Goal: Contribute content

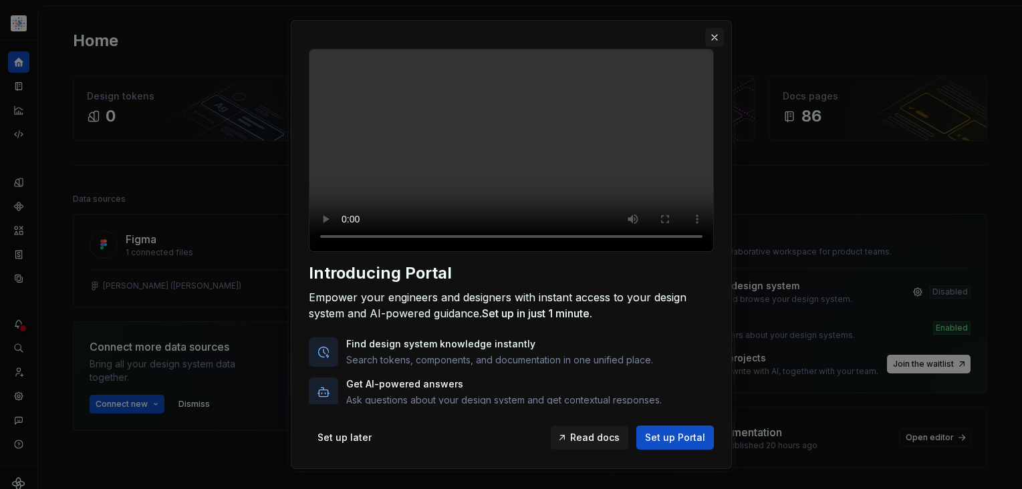
click at [716, 34] on button "button" at bounding box center [714, 37] width 19 height 19
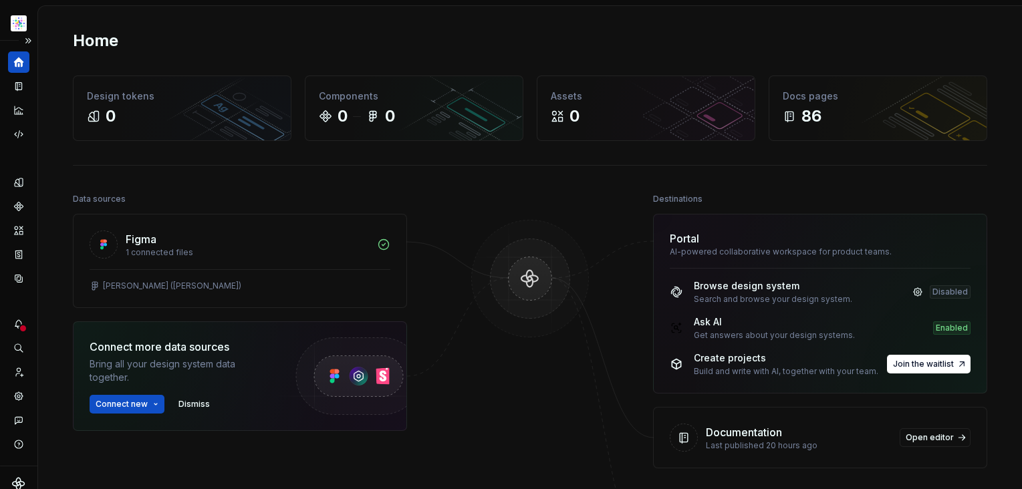
click at [21, 65] on icon "Home" at bounding box center [19, 62] width 10 height 10
click at [19, 87] on icon "Documentation" at bounding box center [19, 86] width 5 height 7
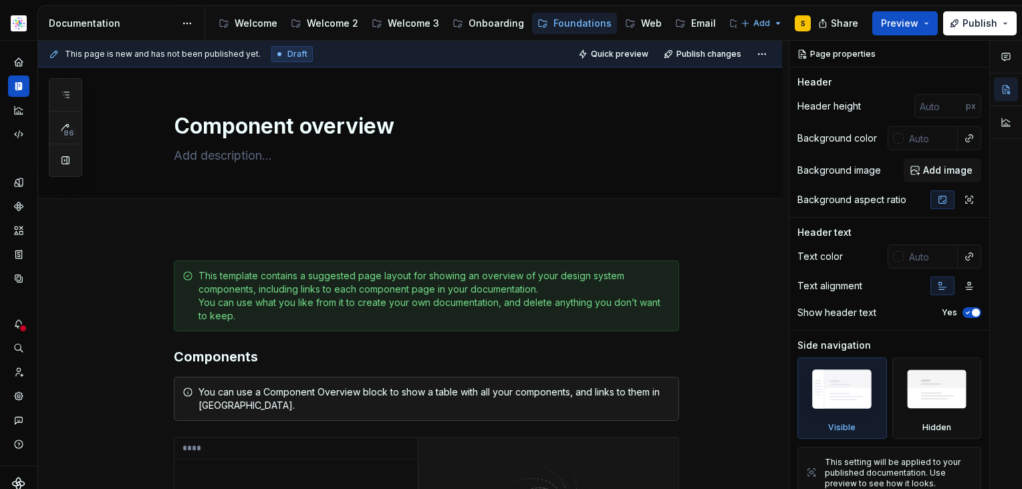
click at [23, 27] on html "SN Structure test S Dataset Astellas Elements Documentation Accessibility guide…" at bounding box center [511, 244] width 1022 height 489
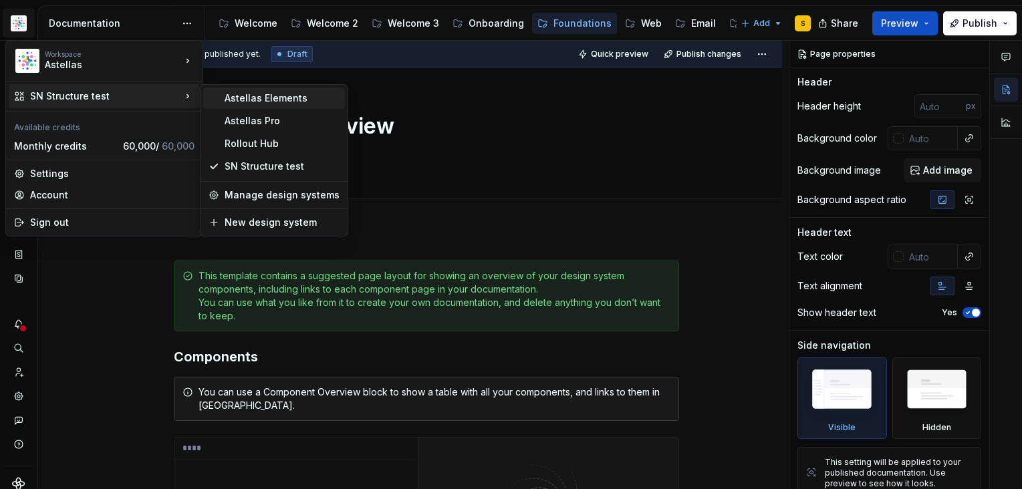
click at [257, 96] on div "Astellas Elements" at bounding box center [281, 98] width 115 height 13
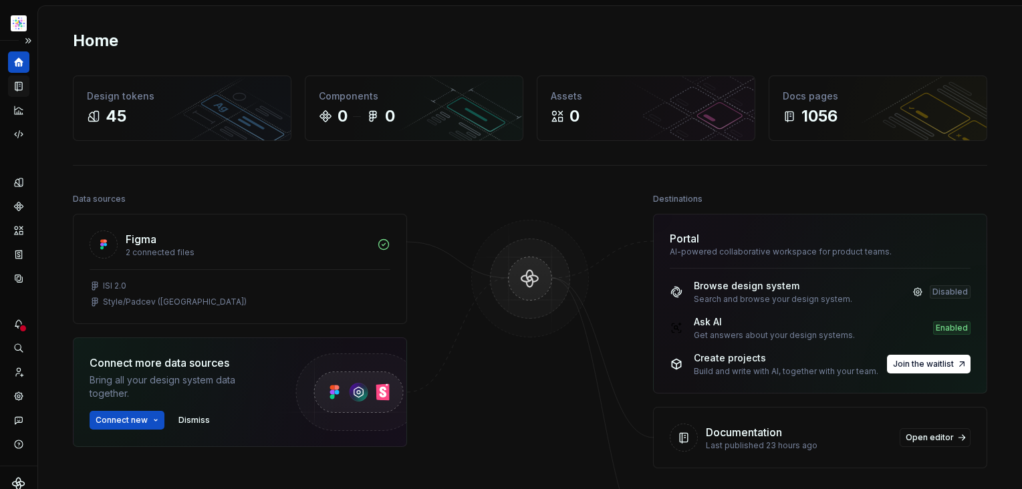
click at [23, 88] on icon "Documentation" at bounding box center [19, 86] width 12 height 12
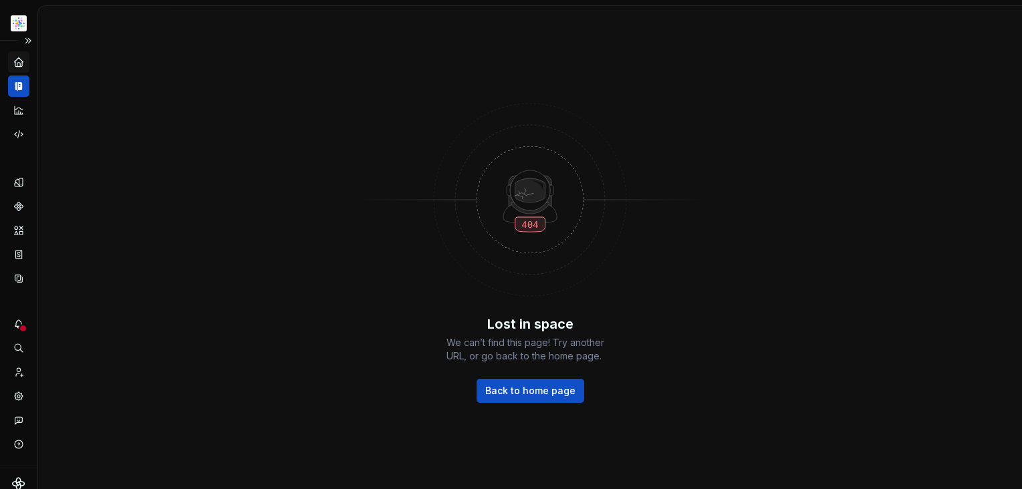
click at [15, 67] on icon "Home" at bounding box center [19, 62] width 12 height 12
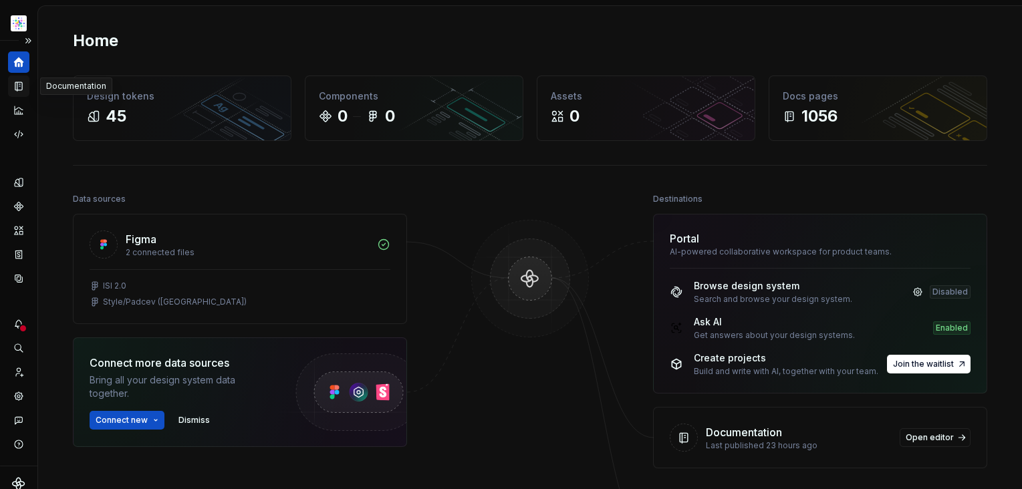
click at [20, 86] on icon "Documentation" at bounding box center [19, 86] width 5 height 7
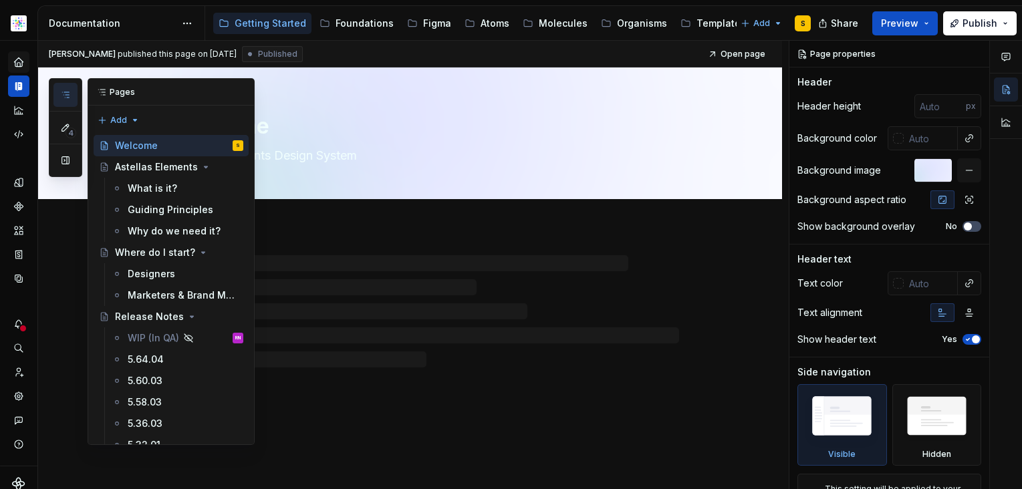
click at [64, 96] on icon "button" at bounding box center [65, 95] width 11 height 11
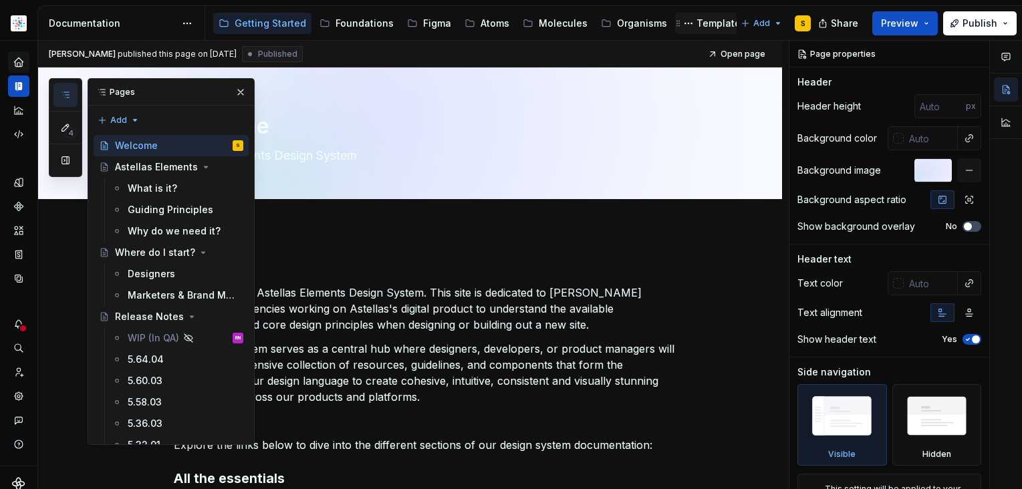
click at [703, 21] on div "Templates" at bounding box center [720, 23] width 49 height 13
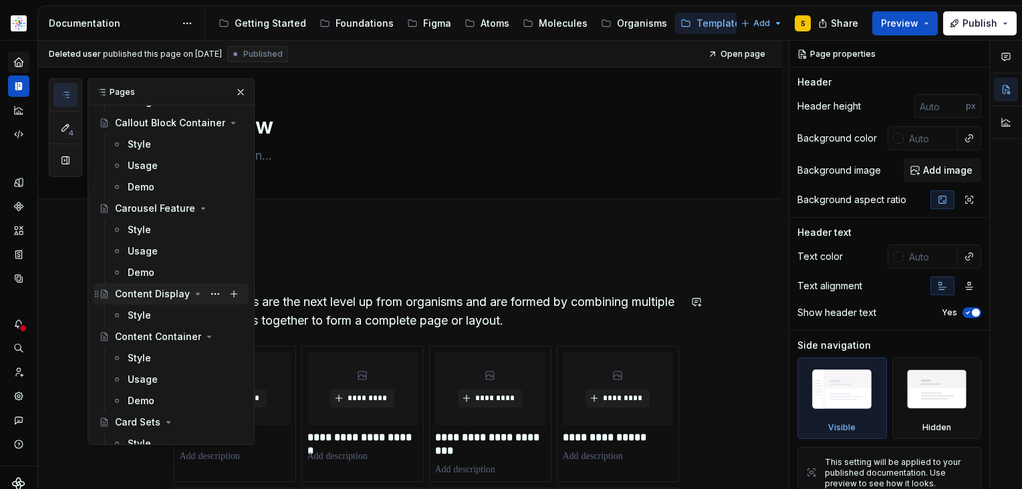
scroll to position [409, 0]
click at [138, 309] on div "Style" at bounding box center [139, 313] width 23 height 13
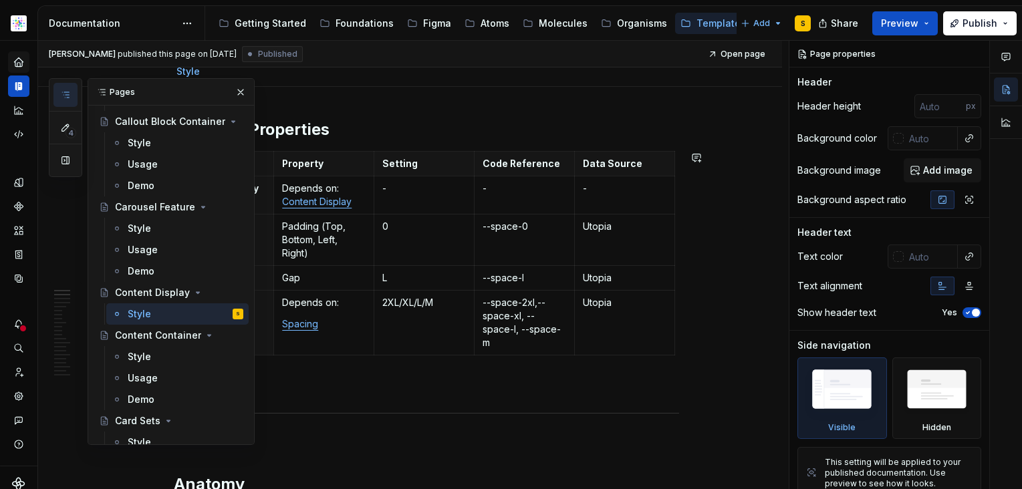
scroll to position [144, 0]
click at [630, 21] on div "Organisms" at bounding box center [642, 23] width 50 height 13
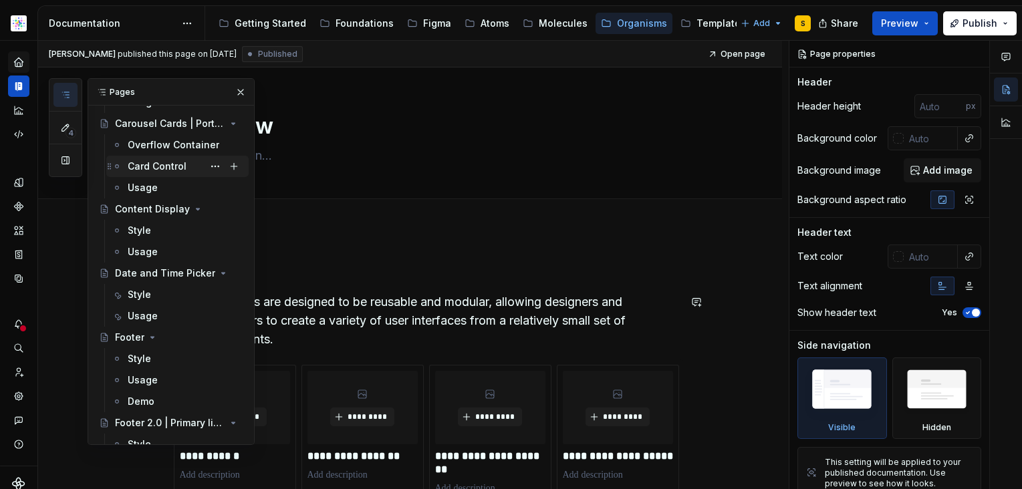
scroll to position [1069, 0]
click at [150, 231] on div "Style" at bounding box center [186, 231] width 116 height 19
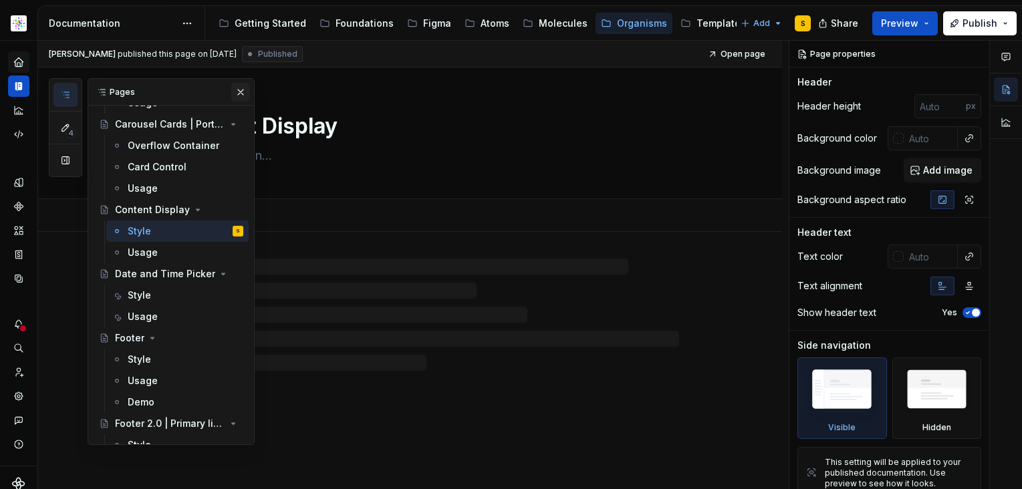
click at [235, 92] on button "button" at bounding box center [240, 92] width 19 height 19
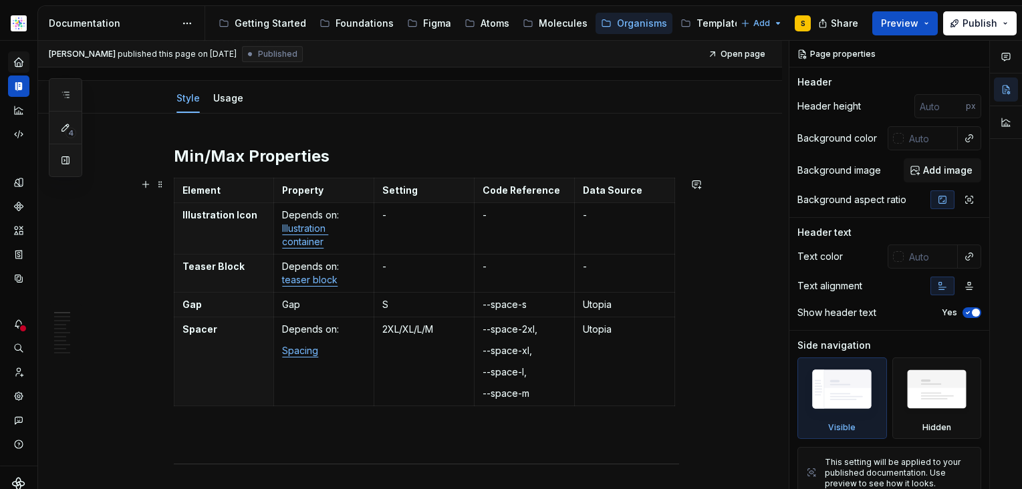
scroll to position [168, 0]
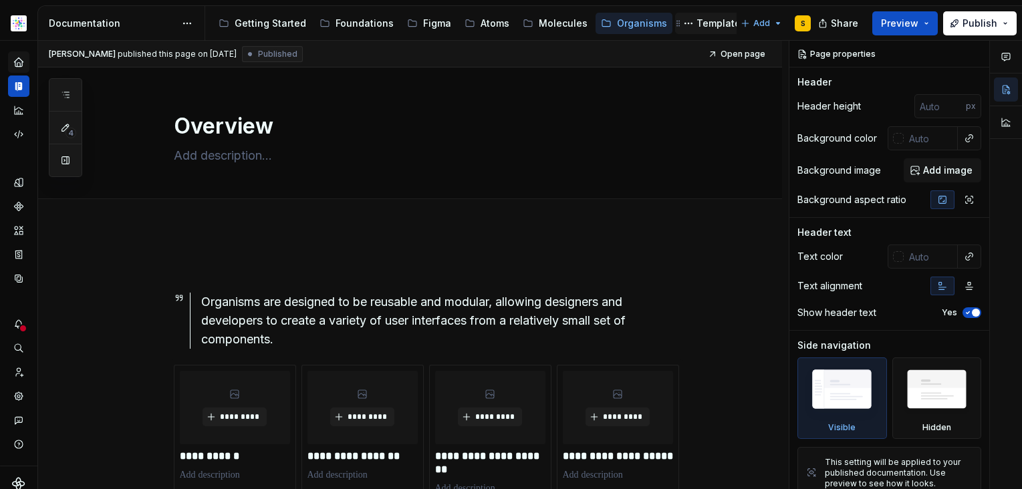
click at [696, 21] on div "Templates" at bounding box center [720, 23] width 49 height 13
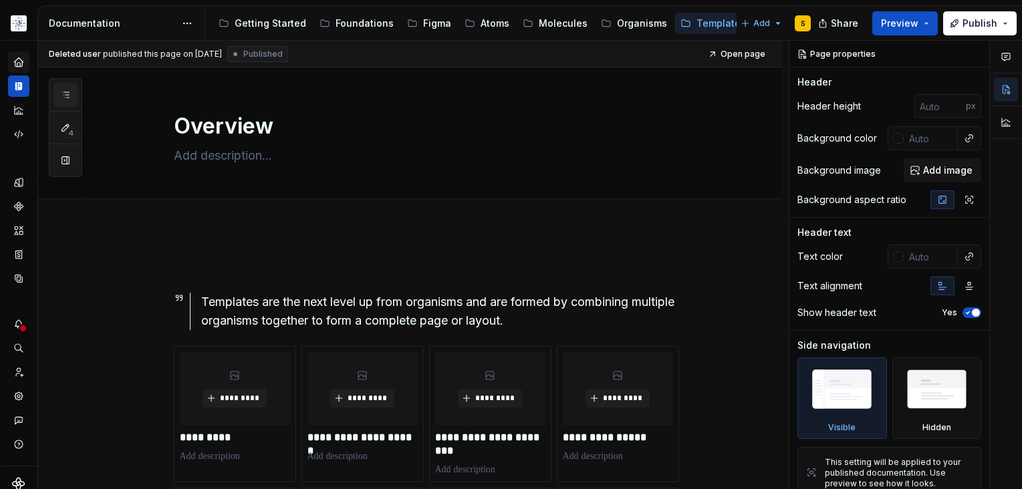
click at [66, 93] on icon "button" at bounding box center [65, 95] width 11 height 11
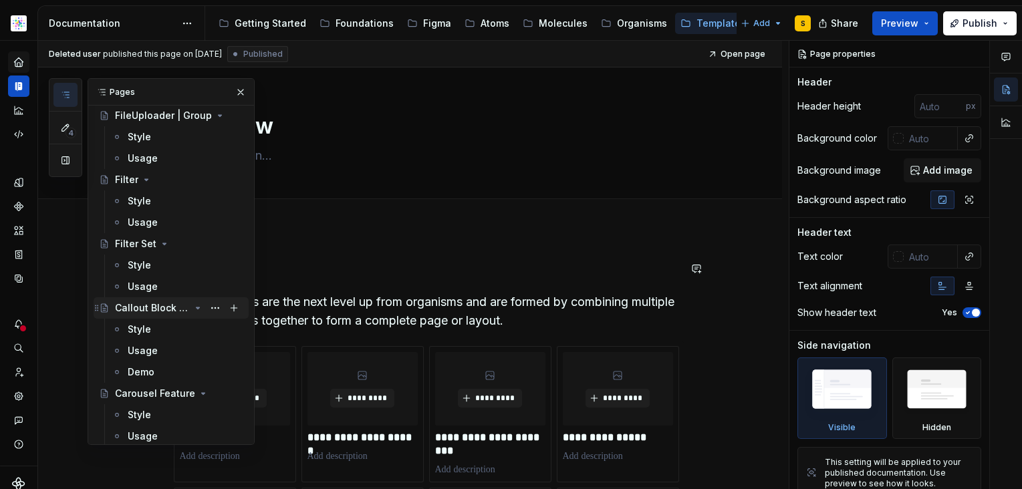
scroll to position [222, 0]
click at [144, 308] on div "Callout Block Container" at bounding box center [152, 308] width 75 height 13
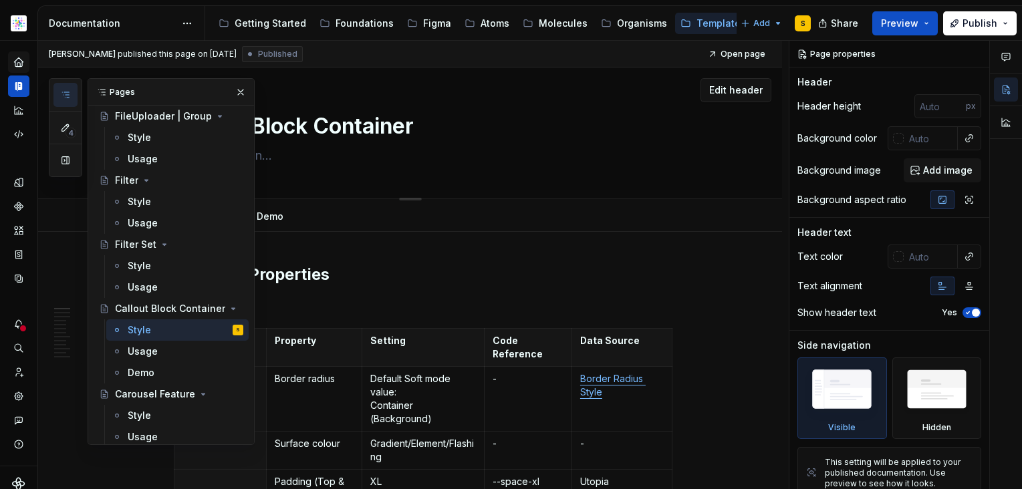
click at [233, 90] on button "button" at bounding box center [240, 92] width 19 height 19
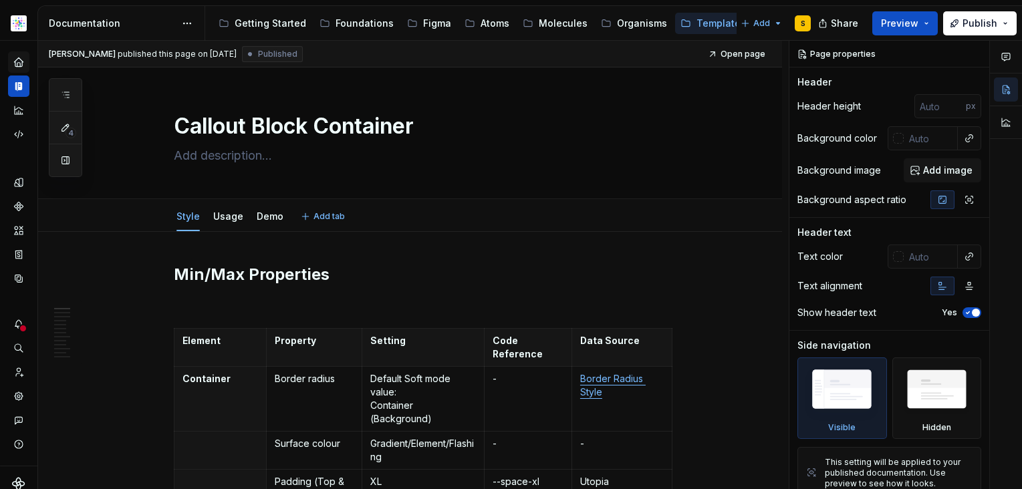
type textarea "*"
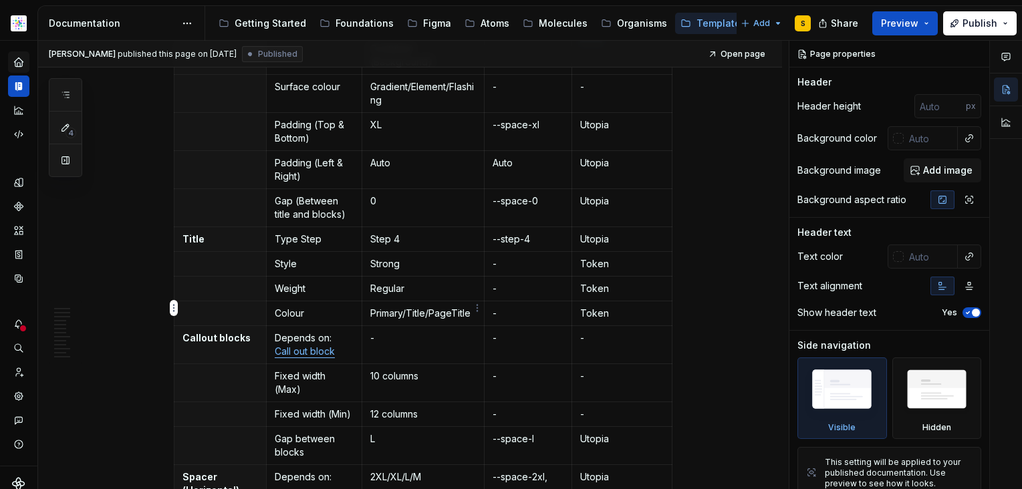
scroll to position [371, 0]
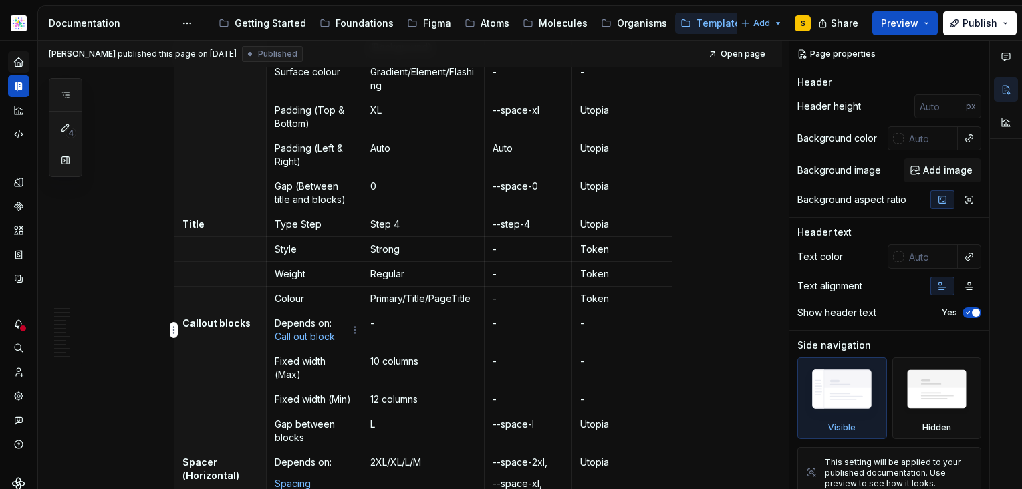
click at [343, 337] on p "Depends on: Call out block" at bounding box center [314, 330] width 79 height 27
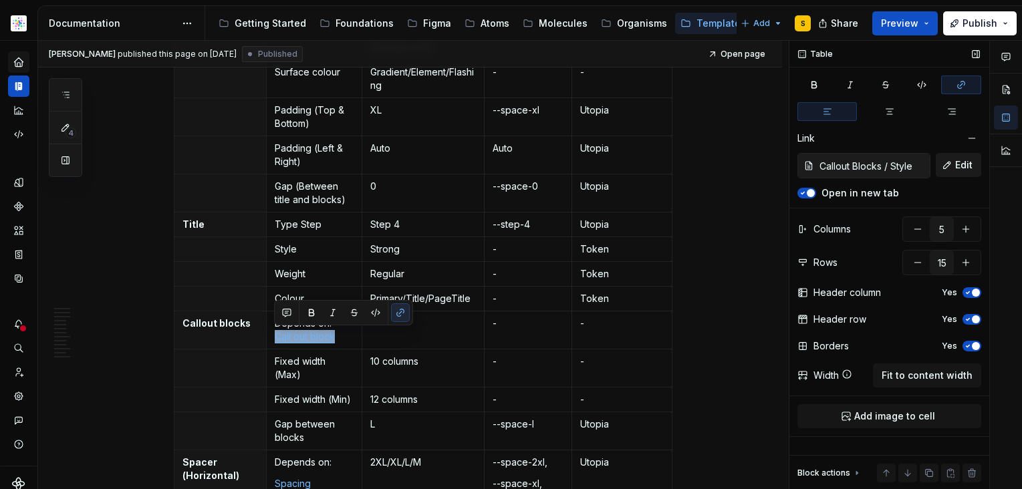
click at [953, 164] on button "Edit" at bounding box center [957, 165] width 45 height 24
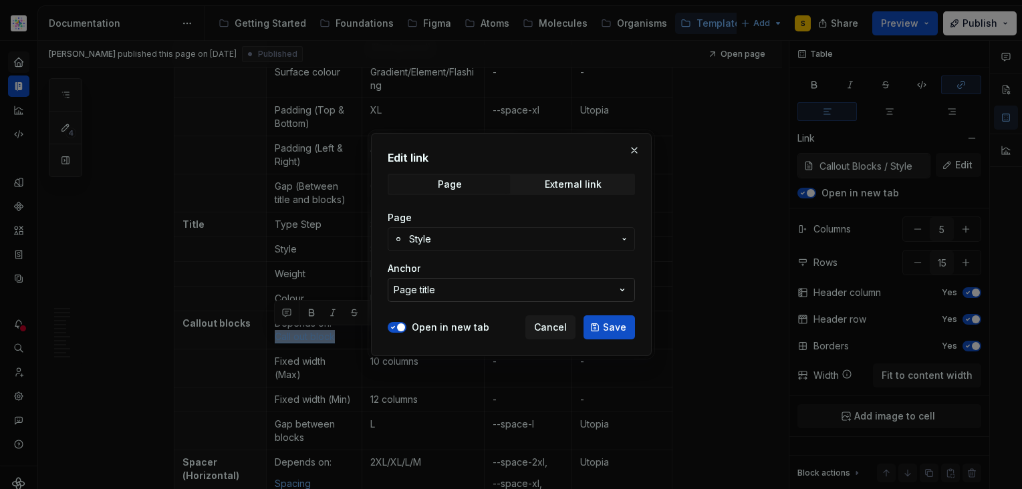
click at [621, 291] on icon "button" at bounding box center [621, 289] width 13 height 13
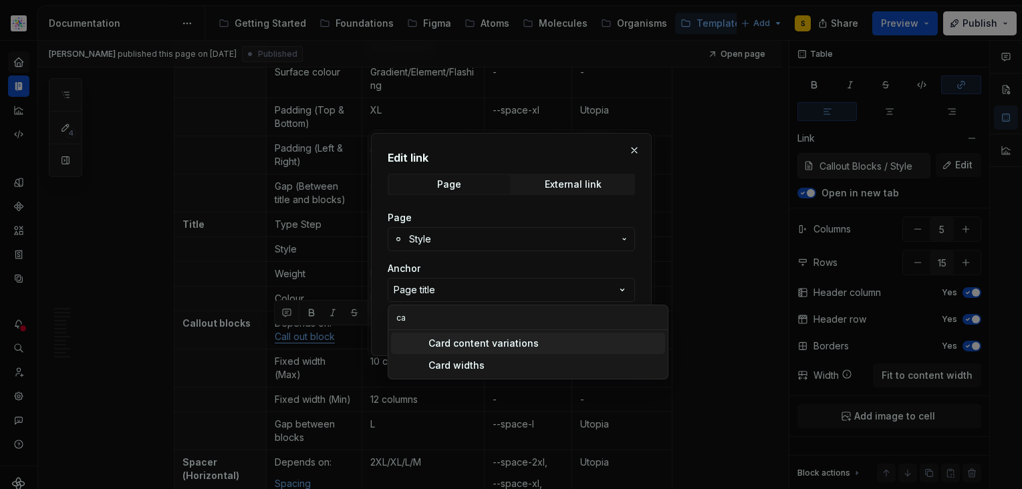
type input "c"
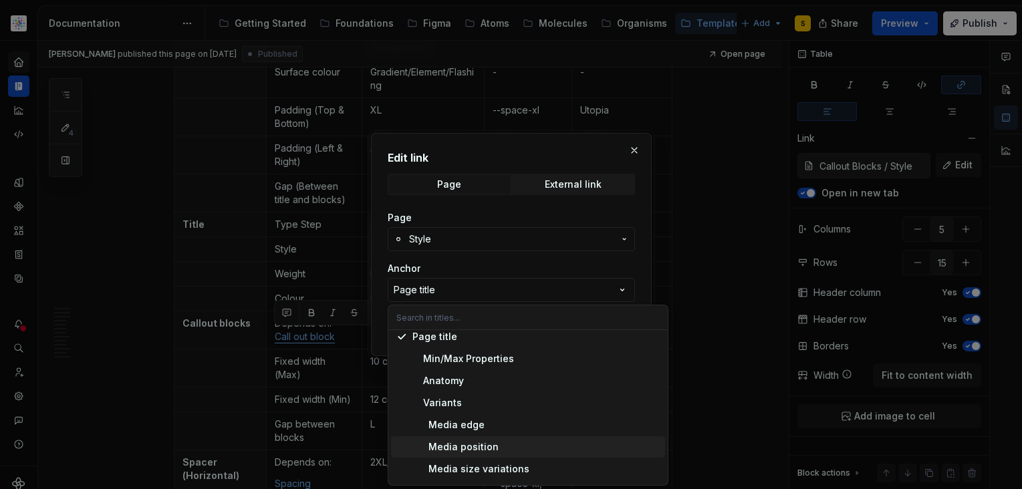
scroll to position [0, 0]
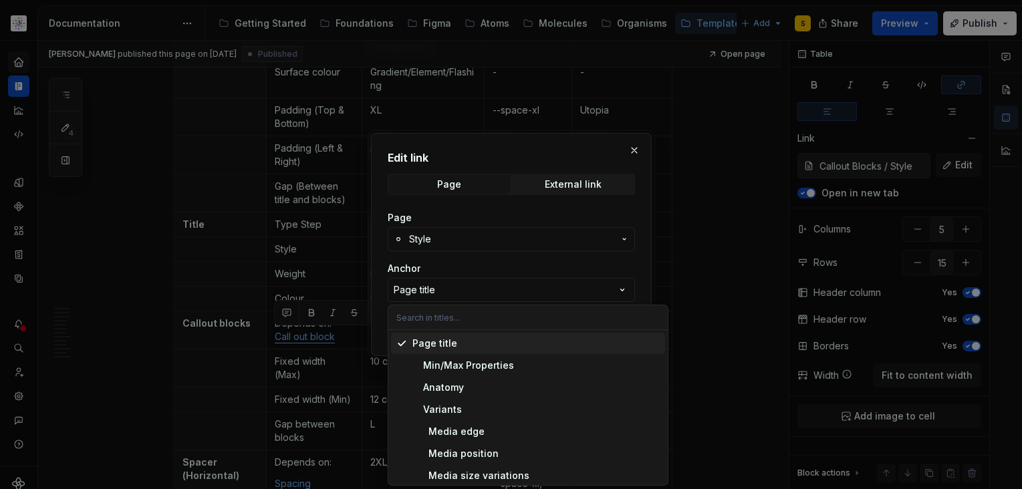
click at [432, 319] on input "text" at bounding box center [527, 317] width 279 height 24
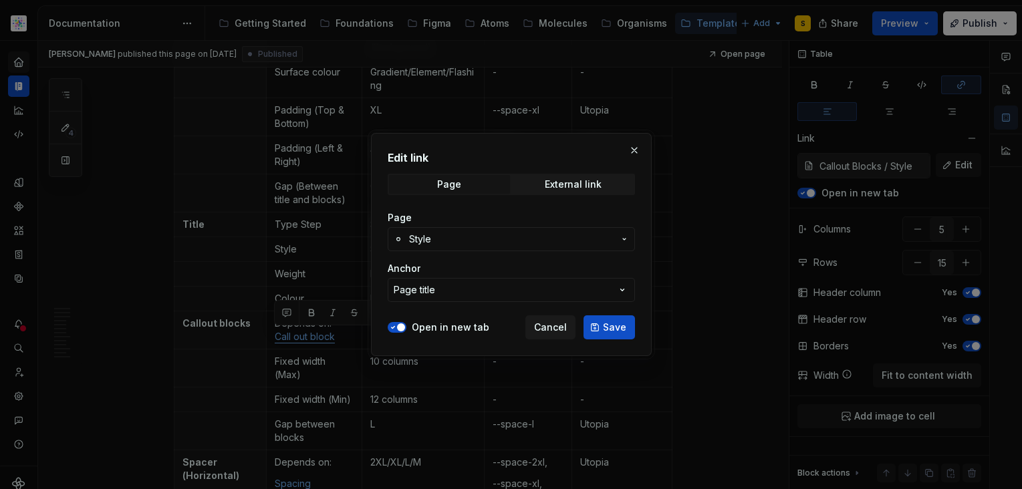
click at [439, 267] on div "Edit link Page External link Page Style Anchor Page title Open in new tab Cance…" at bounding box center [511, 244] width 1022 height 489
drag, startPoint x: 500, startPoint y: 240, endPoint x: 611, endPoint y: 237, distance: 111.0
click at [500, 240] on span "Style" at bounding box center [511, 239] width 204 height 13
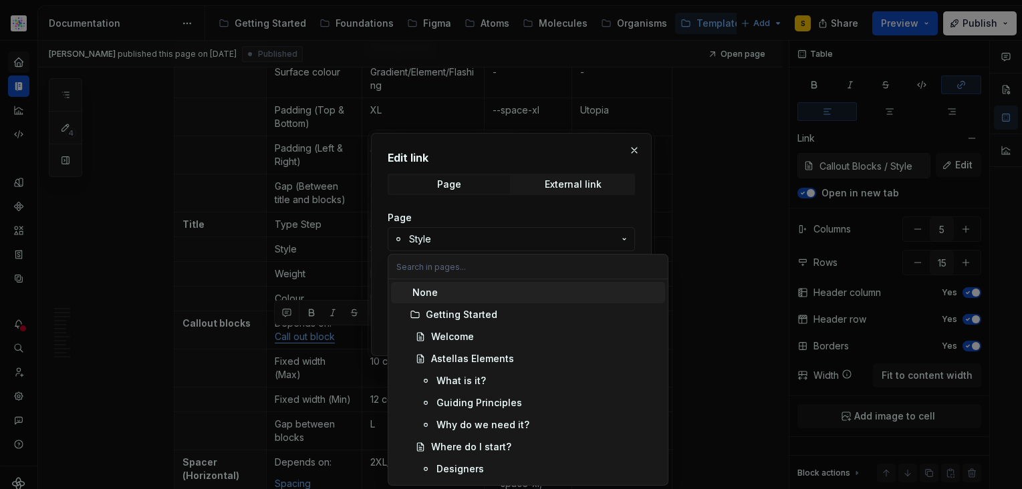
click at [625, 237] on div "Edit link Page External link Page Style Anchor Page title Open in new tab Cance…" at bounding box center [511, 244] width 1022 height 489
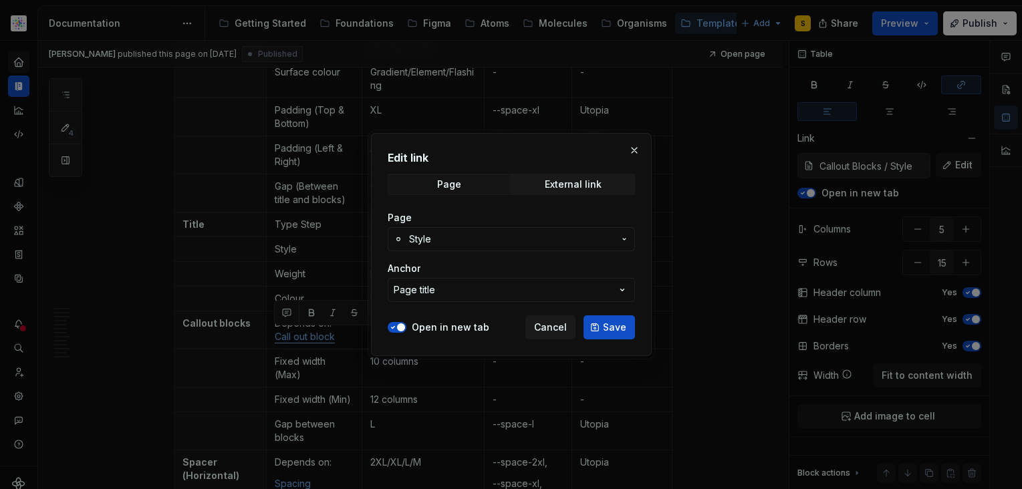
click at [629, 239] on button "Style" at bounding box center [511, 239] width 247 height 24
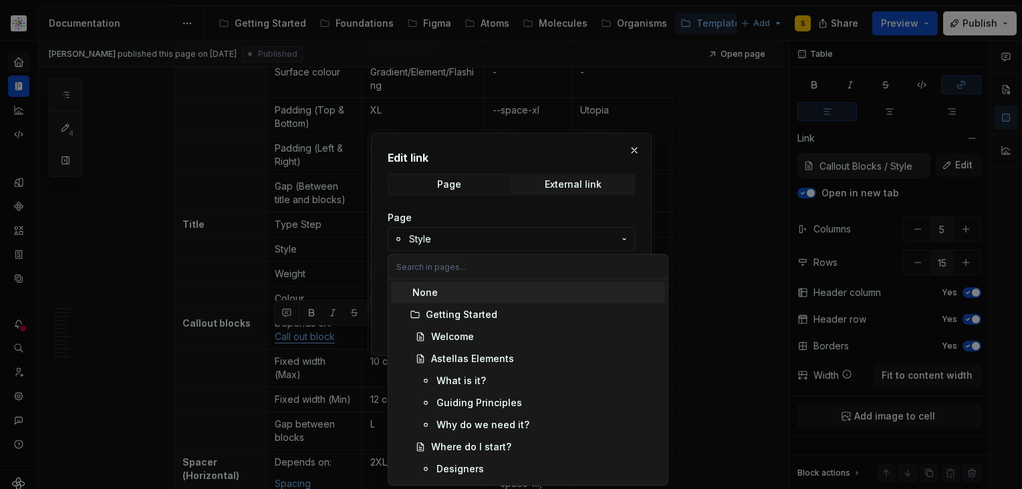
type textarea "*"
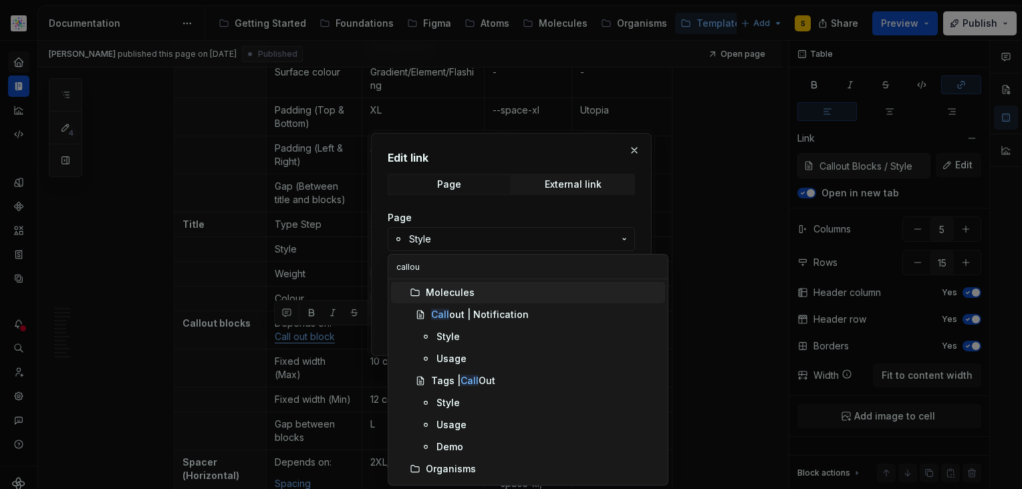
type input "callout"
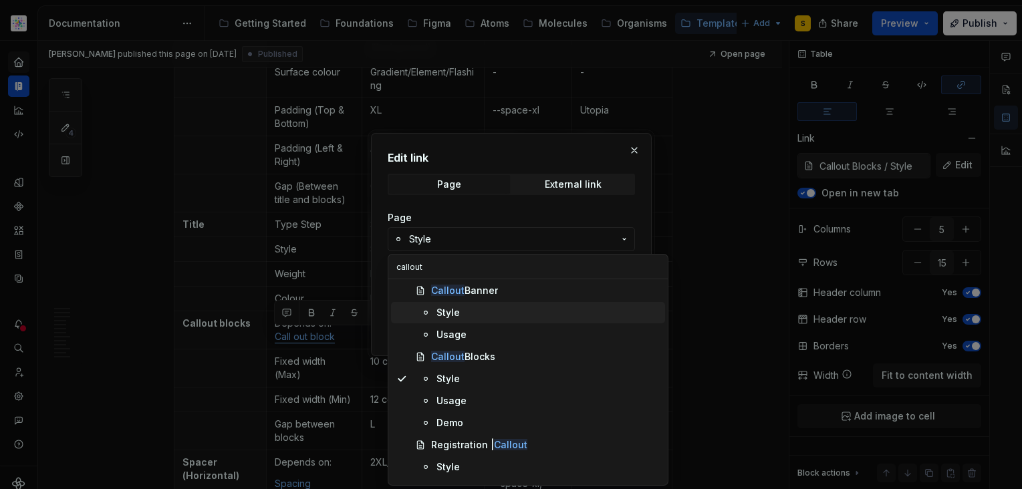
scroll to position [118, 0]
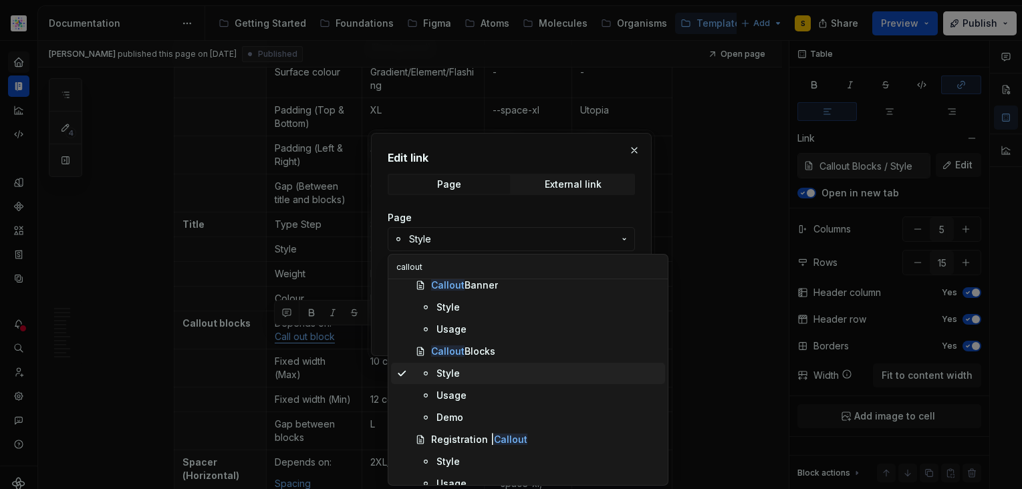
click at [448, 369] on div "Style" at bounding box center [447, 373] width 23 height 13
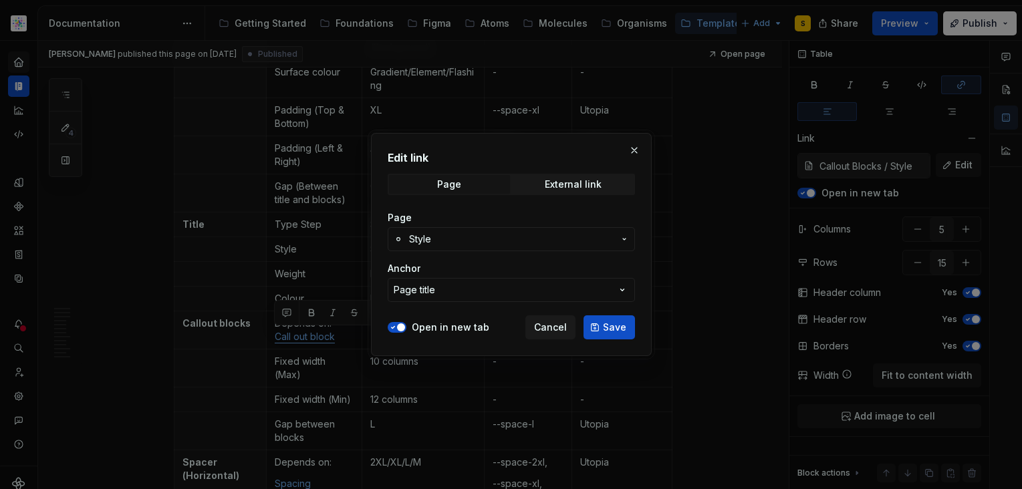
click at [619, 290] on icon "button" at bounding box center [621, 289] width 13 height 13
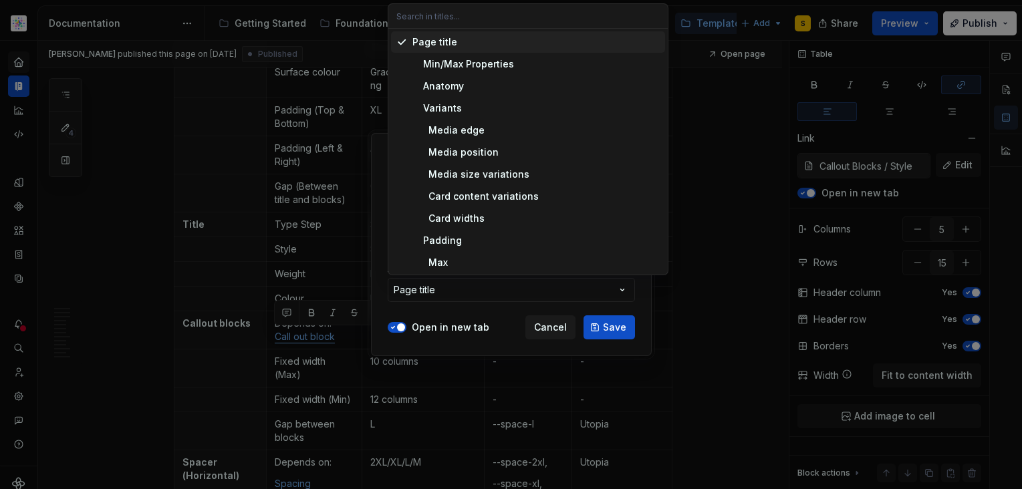
click at [421, 43] on div "Page title" at bounding box center [434, 41] width 45 height 13
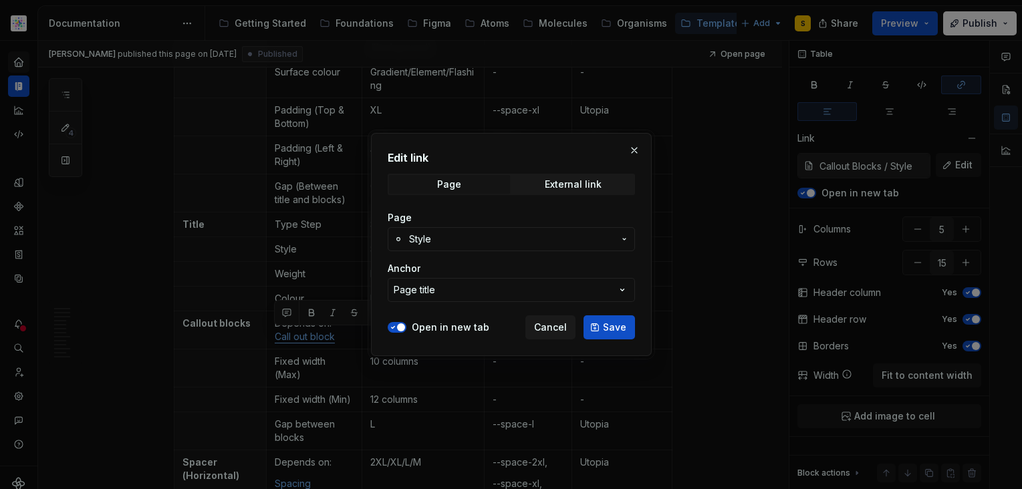
click at [454, 295] on button "Page title" at bounding box center [511, 290] width 247 height 24
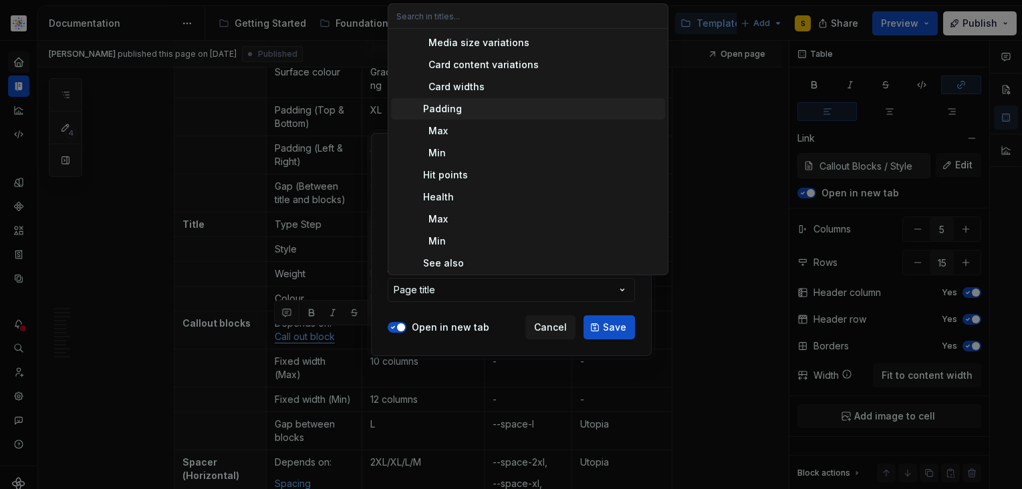
scroll to position [134, 0]
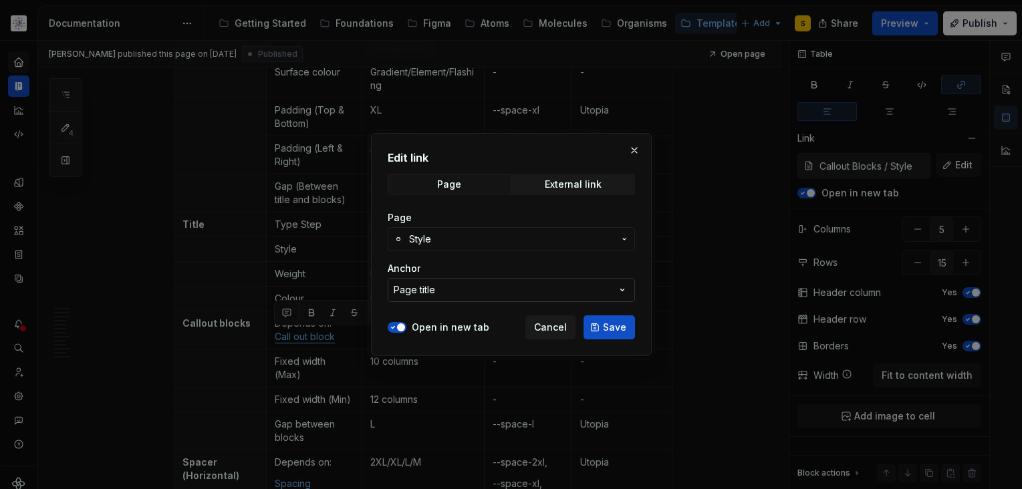
click at [632, 297] on div "Edit link Page External link Page Style Anchor Page title Open in new tab Cance…" at bounding box center [511, 244] width 1022 height 489
click at [442, 293] on button "Page title" at bounding box center [511, 290] width 247 height 24
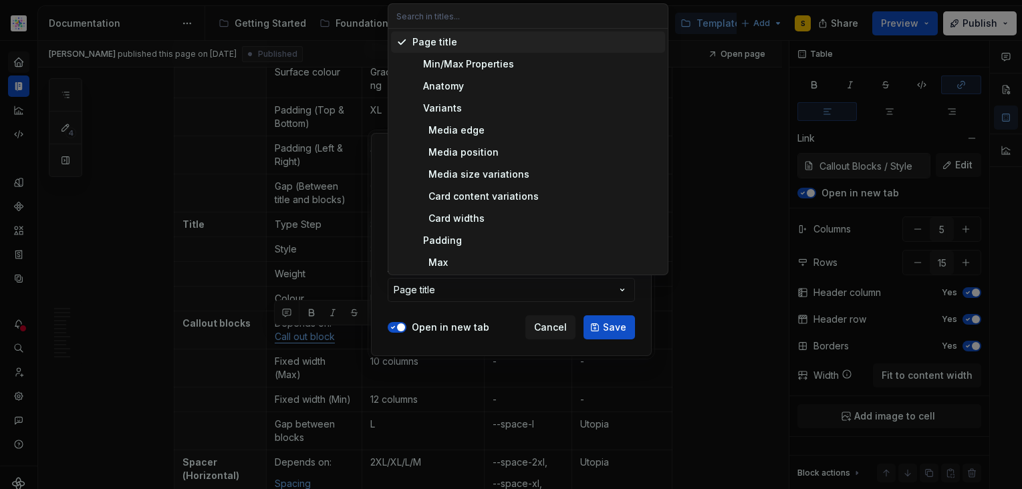
click at [418, 37] on div "Page title" at bounding box center [434, 41] width 45 height 13
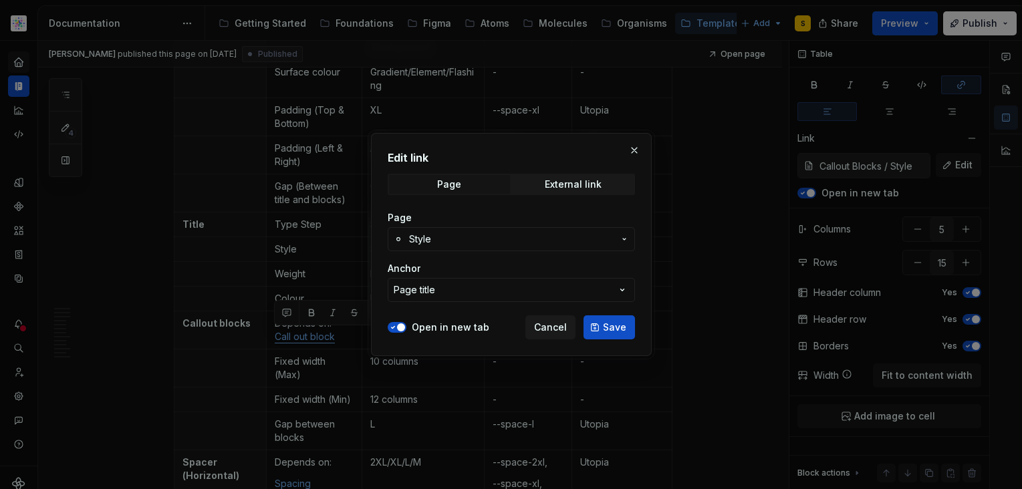
click at [553, 328] on span "Cancel" at bounding box center [550, 327] width 33 height 13
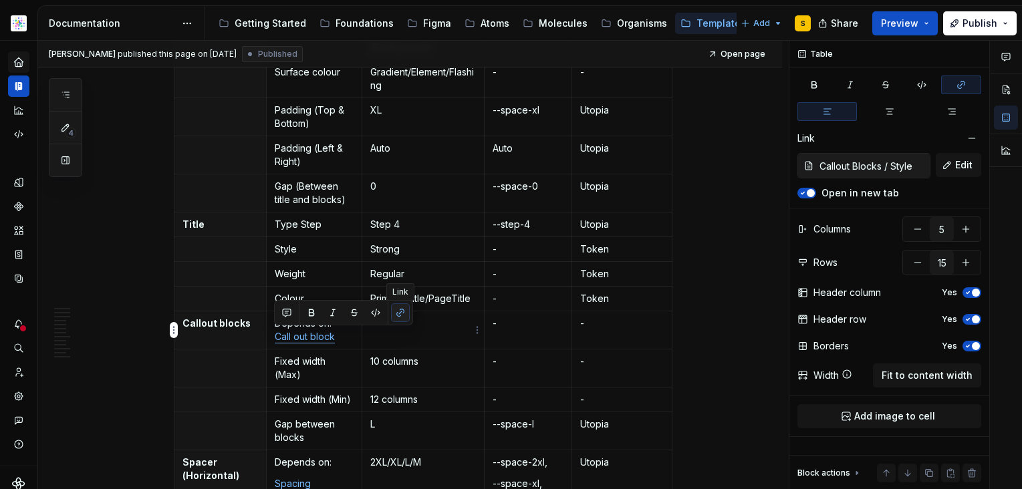
click at [401, 313] on button "button" at bounding box center [400, 312] width 19 height 19
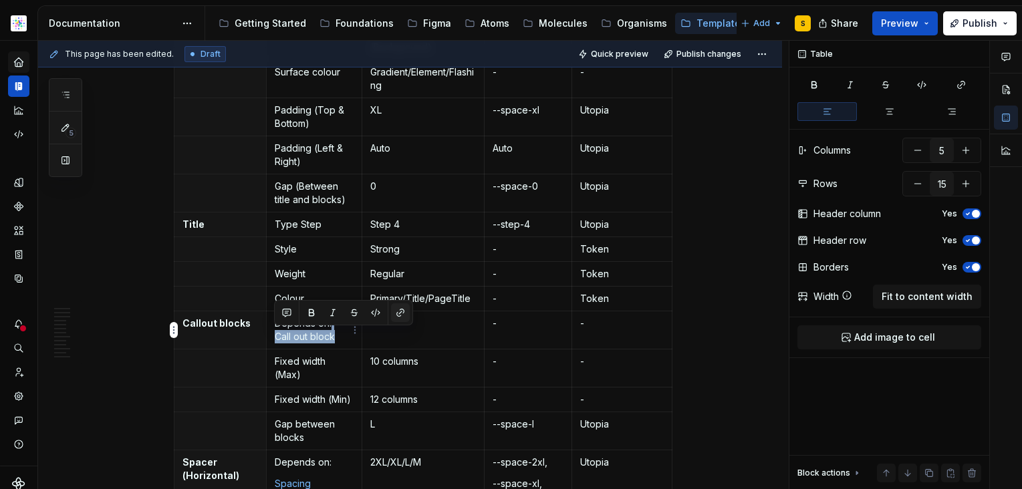
type textarea "*"
click at [398, 311] on button "button" at bounding box center [400, 312] width 19 height 19
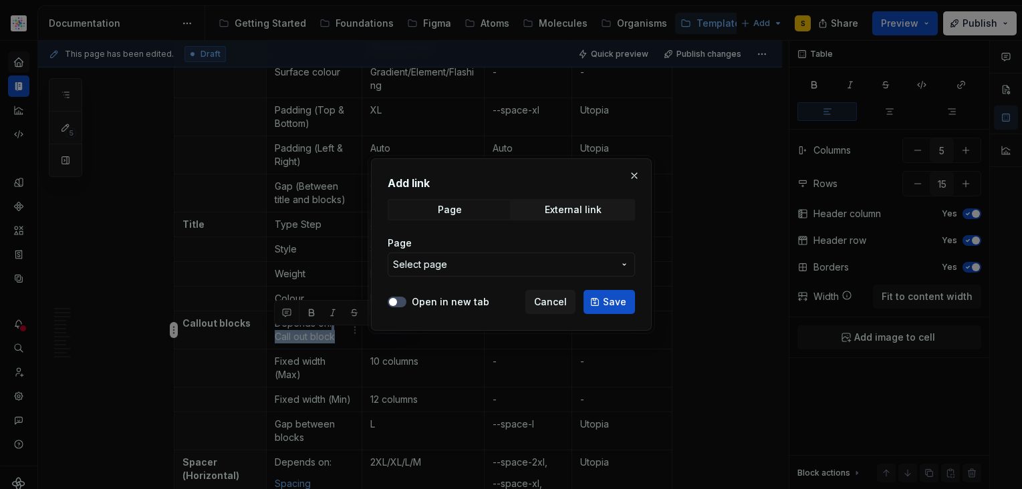
click at [615, 263] on button "Select page" at bounding box center [511, 265] width 247 height 24
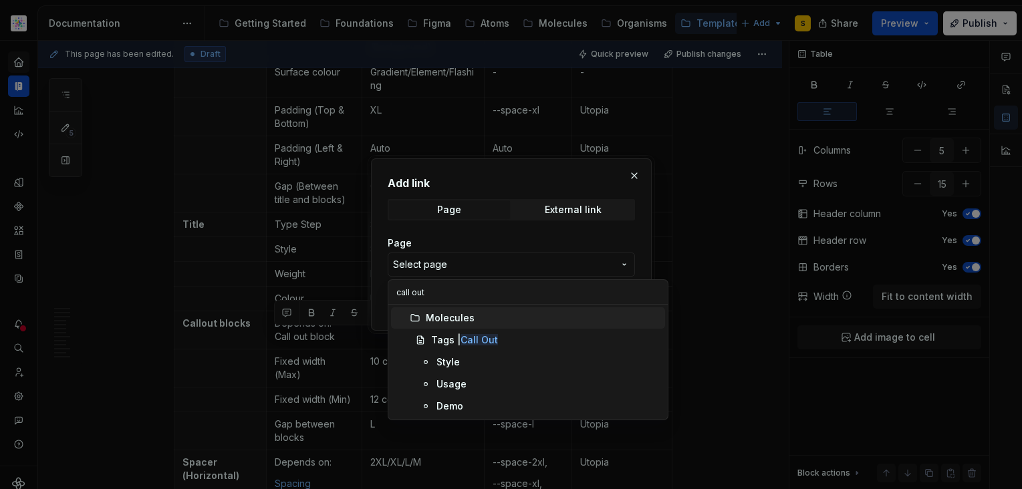
type input "callout"
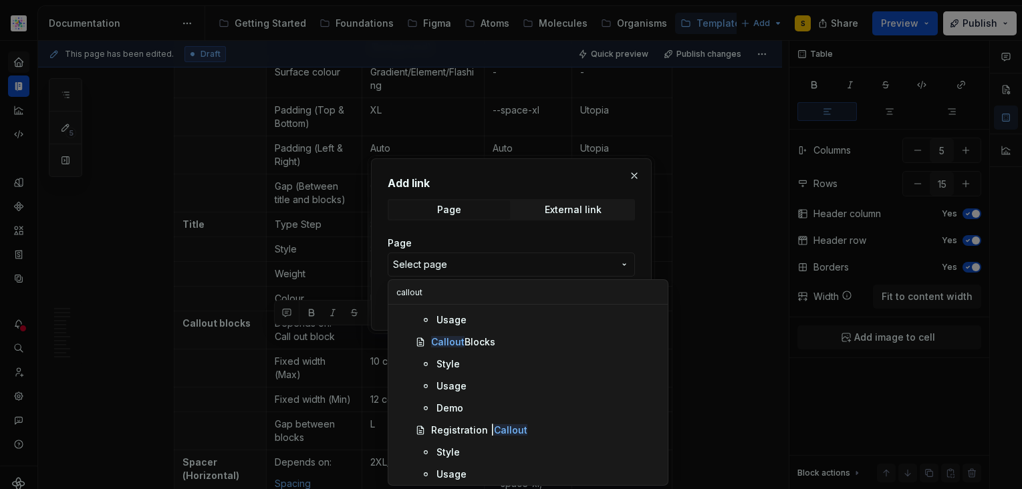
scroll to position [155, 0]
click at [449, 357] on div "Style" at bounding box center [447, 361] width 23 height 13
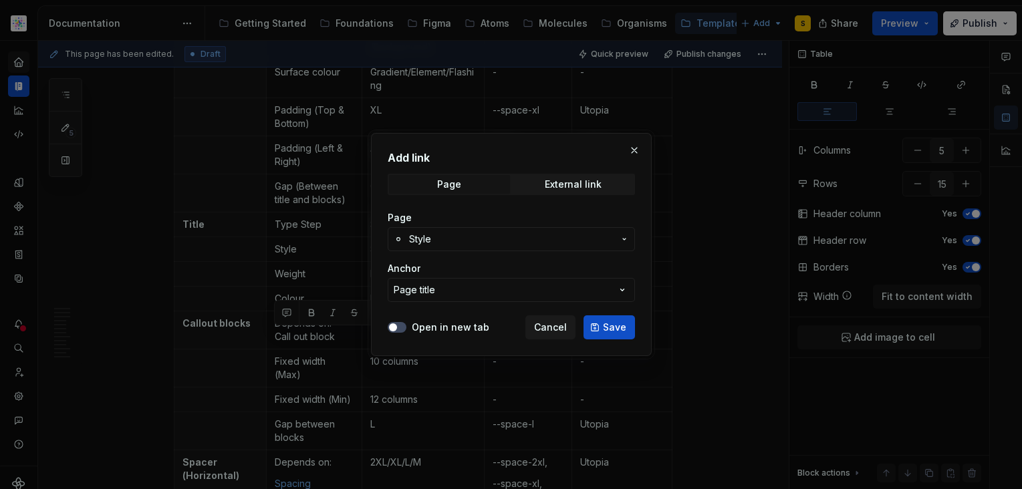
click at [611, 329] on span "Save" at bounding box center [614, 327] width 23 height 13
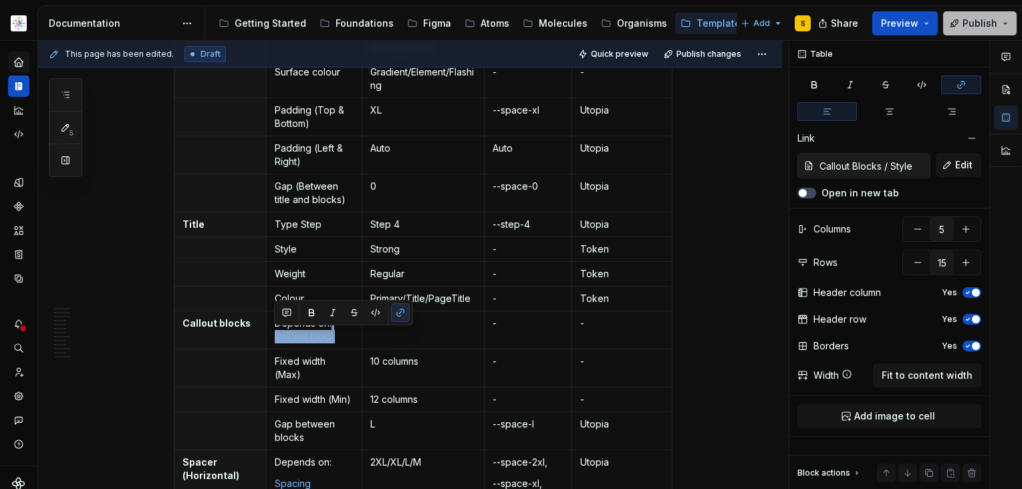
click at [984, 19] on span "Publish" at bounding box center [979, 23] width 35 height 13
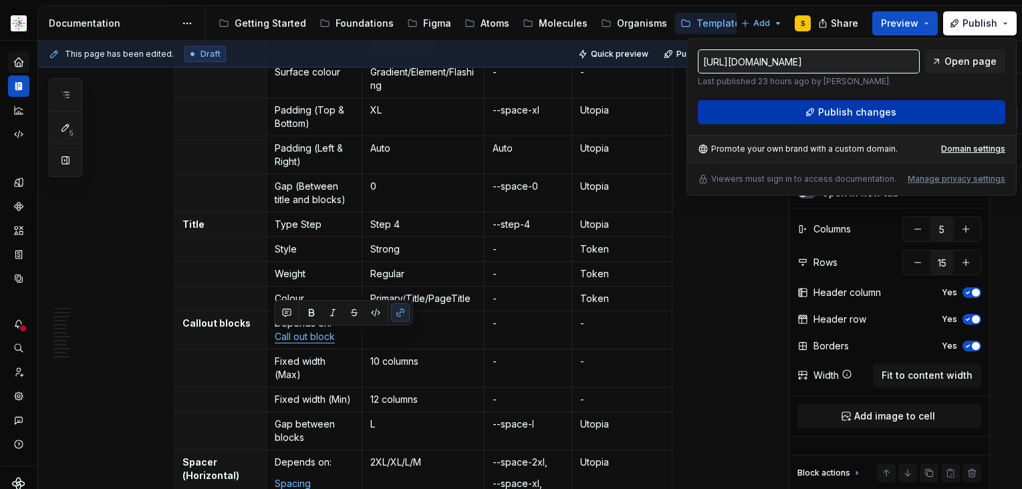
click at [865, 112] on span "Publish changes" at bounding box center [857, 112] width 78 height 13
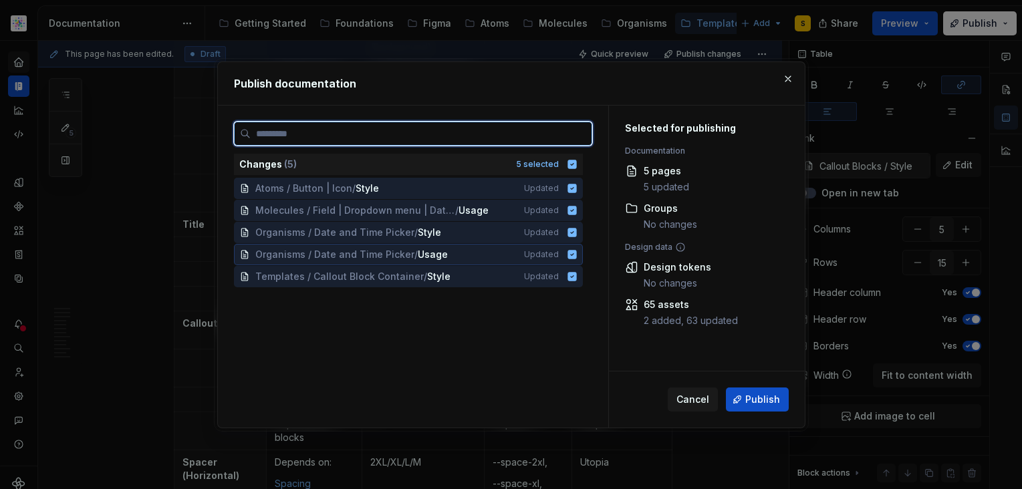
click at [569, 253] on icon at bounding box center [572, 254] width 11 height 11
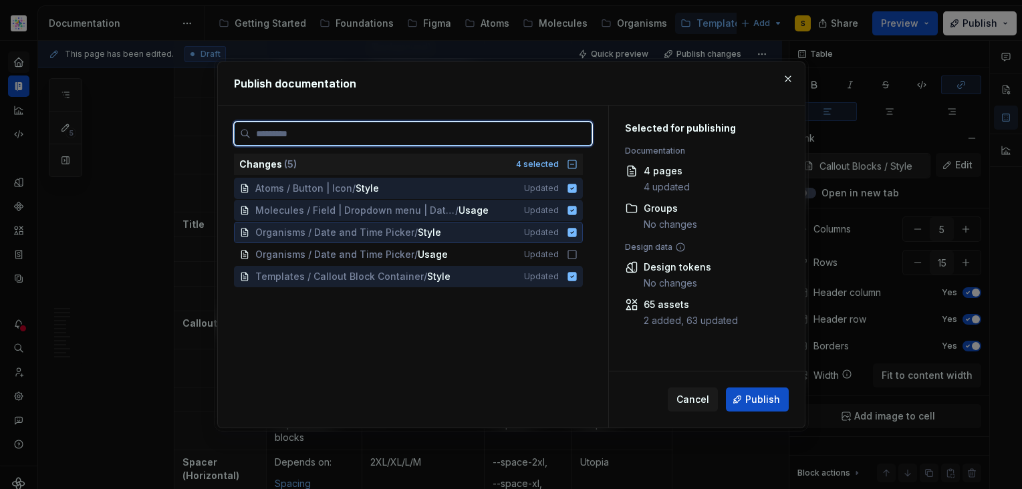
click at [571, 233] on icon at bounding box center [571, 232] width 9 height 9
click at [569, 215] on icon at bounding box center [572, 210] width 11 height 11
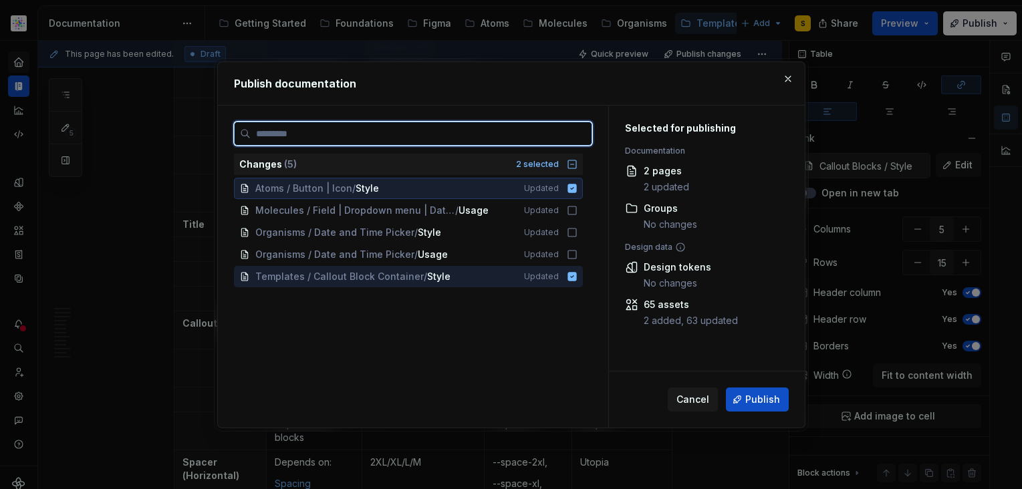
click at [569, 188] on icon at bounding box center [572, 188] width 11 height 11
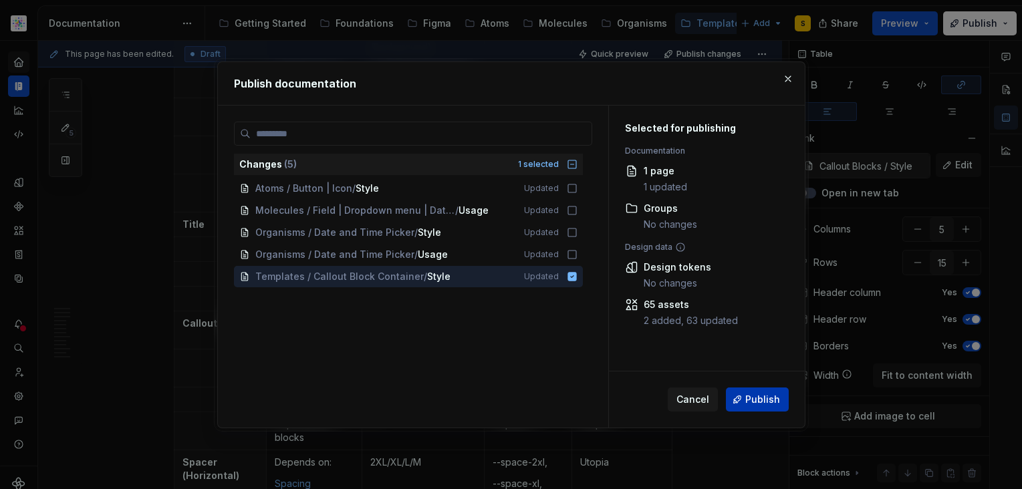
click at [764, 400] on span "Publish" at bounding box center [762, 399] width 35 height 13
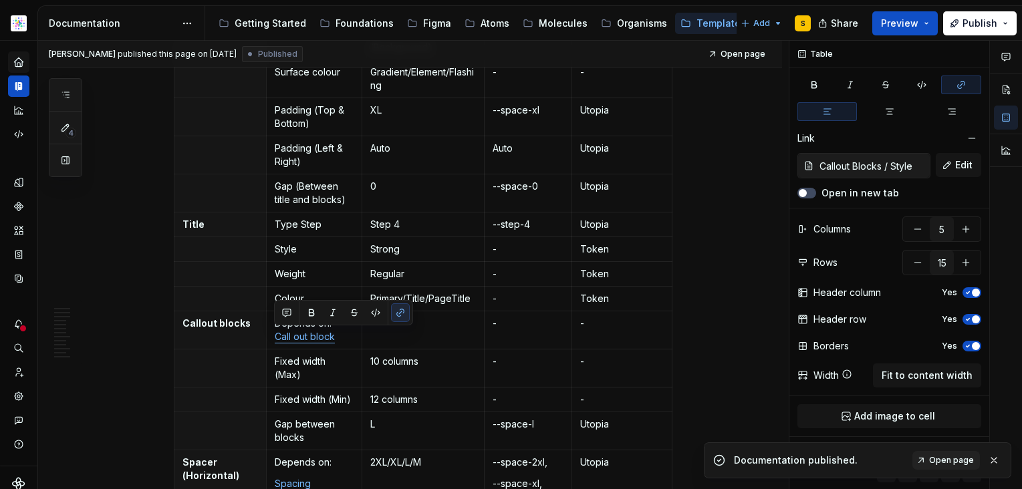
type textarea "*"
